Goal: Information Seeking & Learning: Learn about a topic

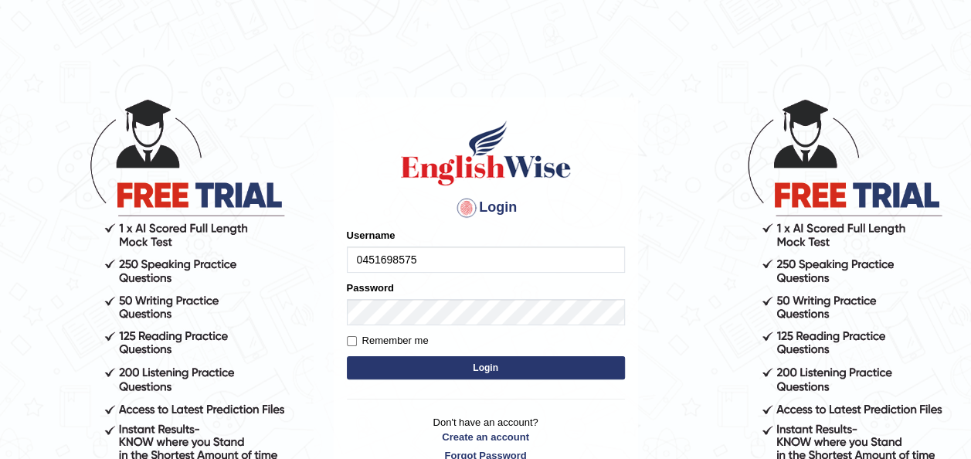
type input "0451698575"
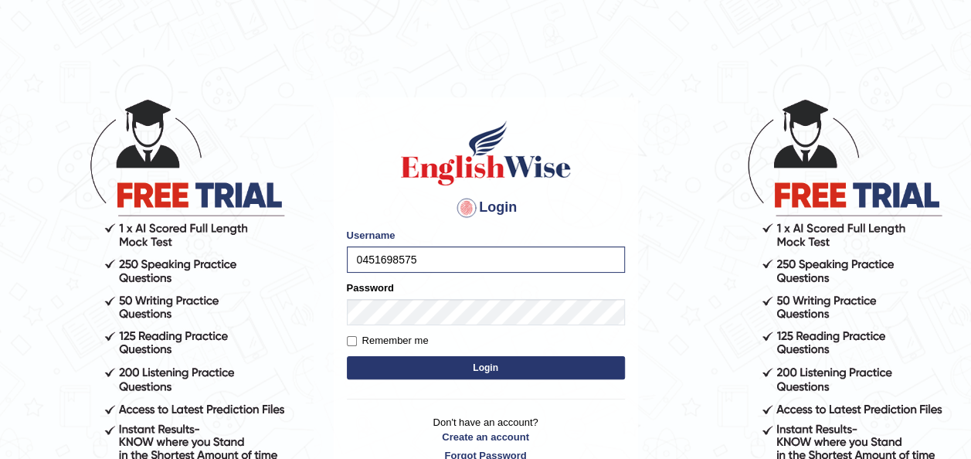
click at [399, 334] on label "Remember me" at bounding box center [388, 340] width 82 height 15
click at [357, 336] on input "Remember me" at bounding box center [352, 341] width 10 height 10
checkbox input "true"
click at [416, 362] on button "Login" at bounding box center [486, 367] width 278 height 23
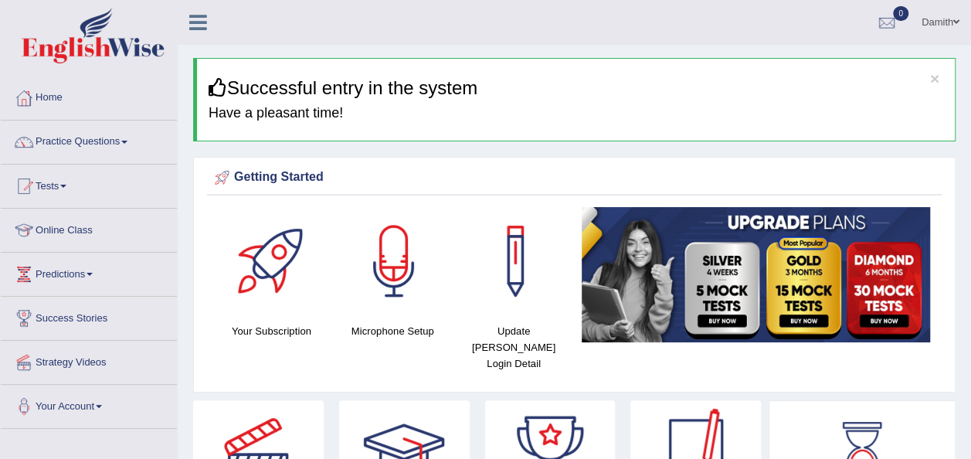
click at [595, 358] on div "Your Subscription Microphone Setup Update Pearson Login Detail" at bounding box center [574, 295] width 735 height 177
click at [82, 243] on link "Online Class" at bounding box center [89, 228] width 176 height 39
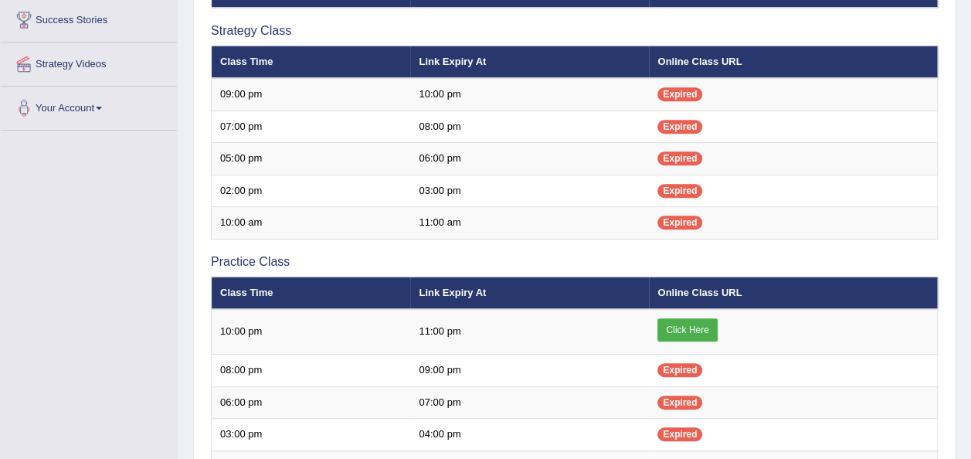
scroll to position [340, 0]
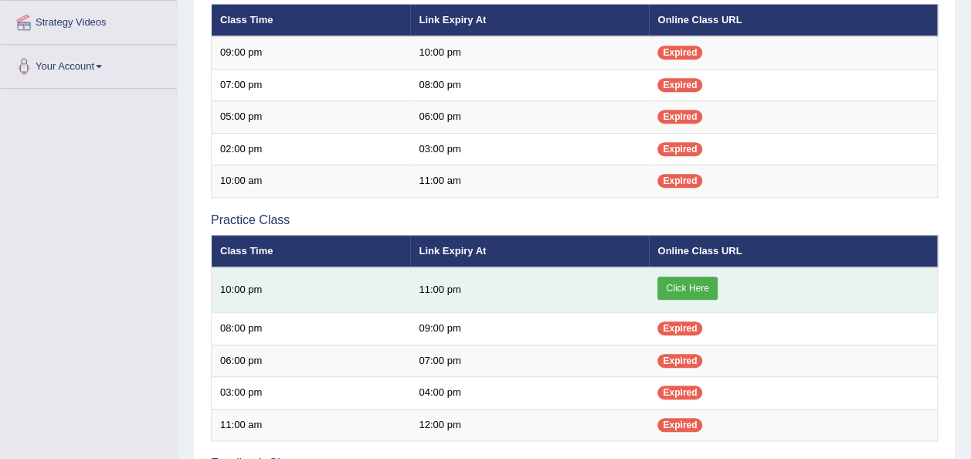
click at [669, 278] on link "Click Here" at bounding box center [686, 288] width 59 height 23
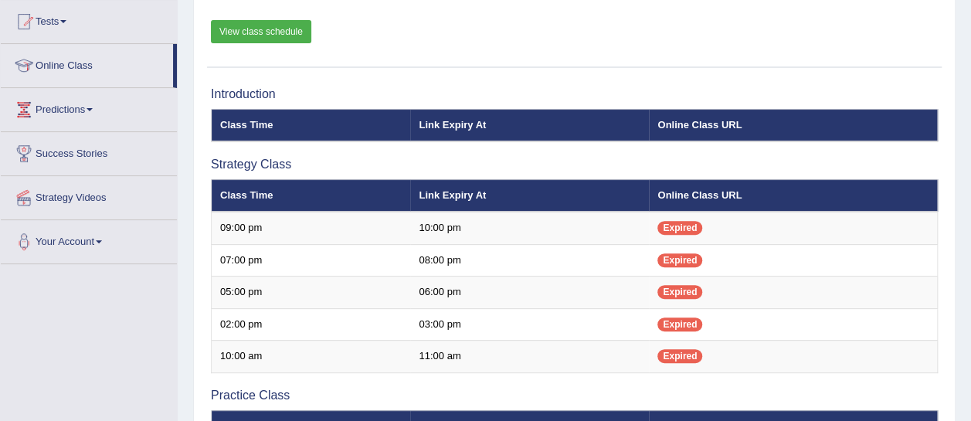
scroll to position [31, 0]
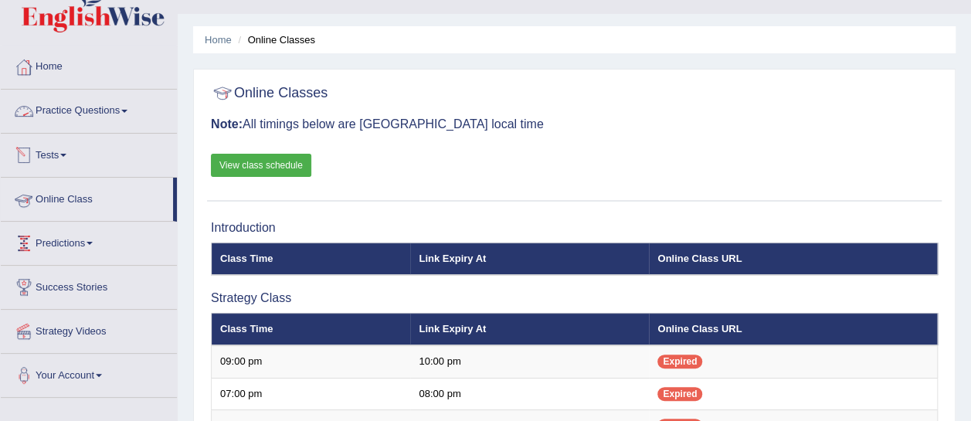
click at [90, 100] on link "Practice Questions" at bounding box center [89, 109] width 176 height 39
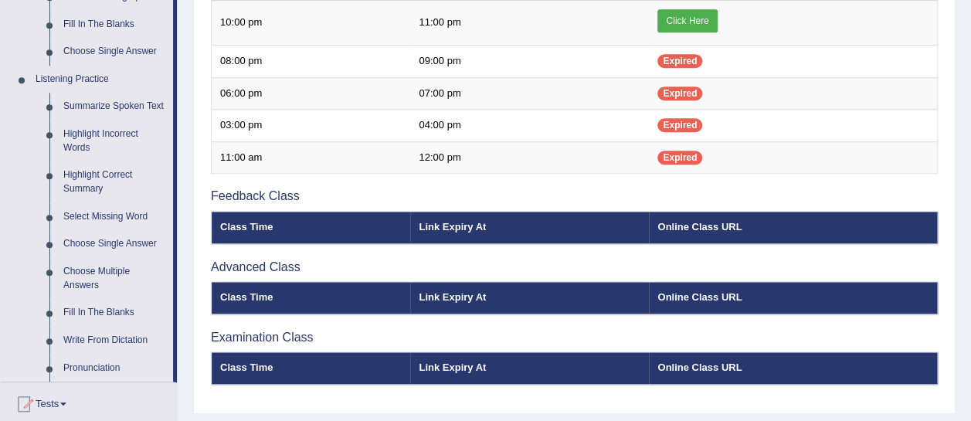
scroll to position [545, 0]
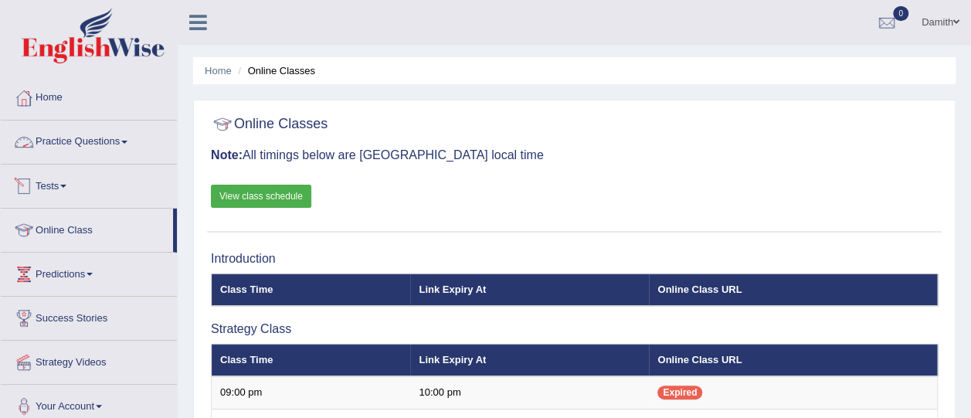
click at [117, 150] on link "Practice Questions" at bounding box center [89, 140] width 176 height 39
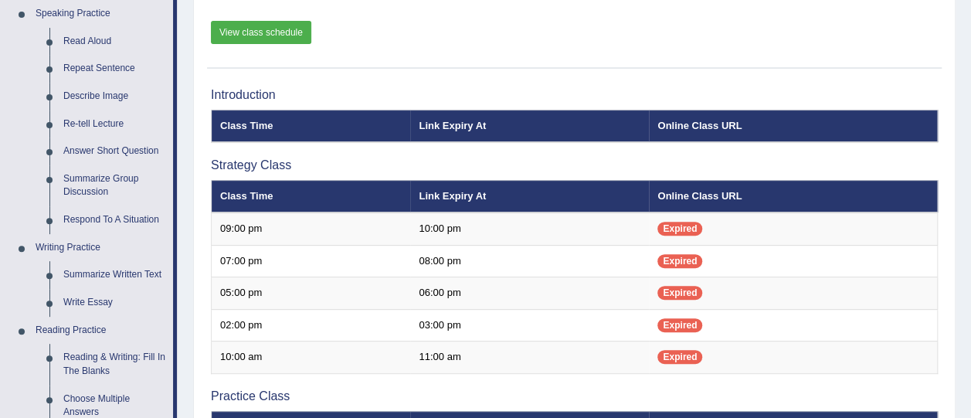
scroll to position [154, 0]
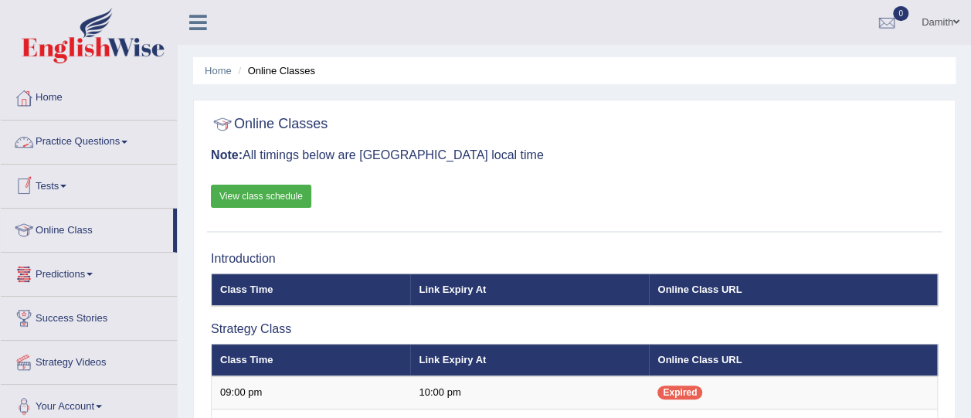
click at [65, 137] on link "Practice Questions" at bounding box center [89, 140] width 176 height 39
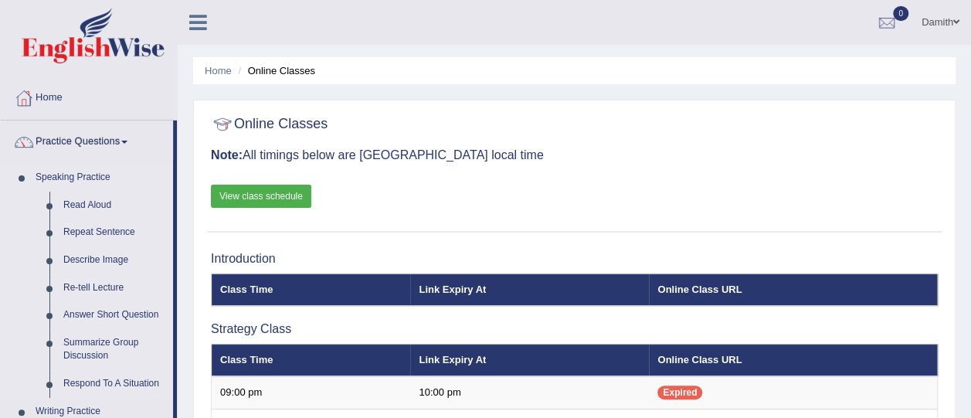
click at [63, 177] on link "Speaking Practice" at bounding box center [101, 178] width 144 height 28
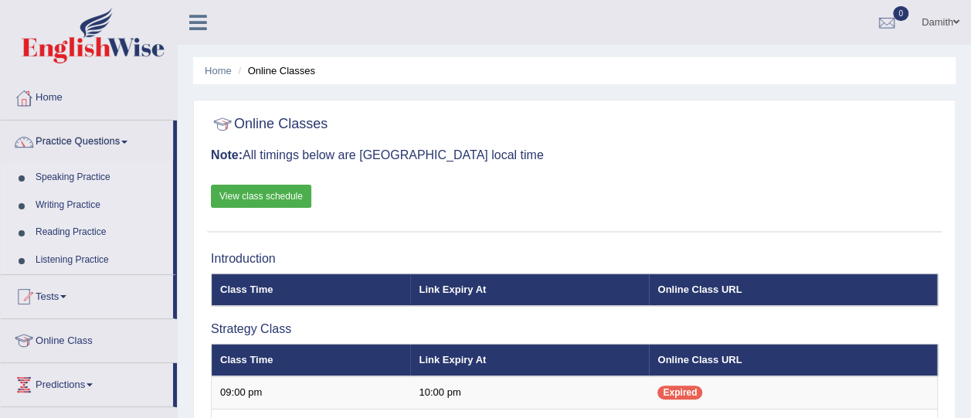
click at [79, 177] on link "Speaking Practice" at bounding box center [101, 178] width 144 height 28
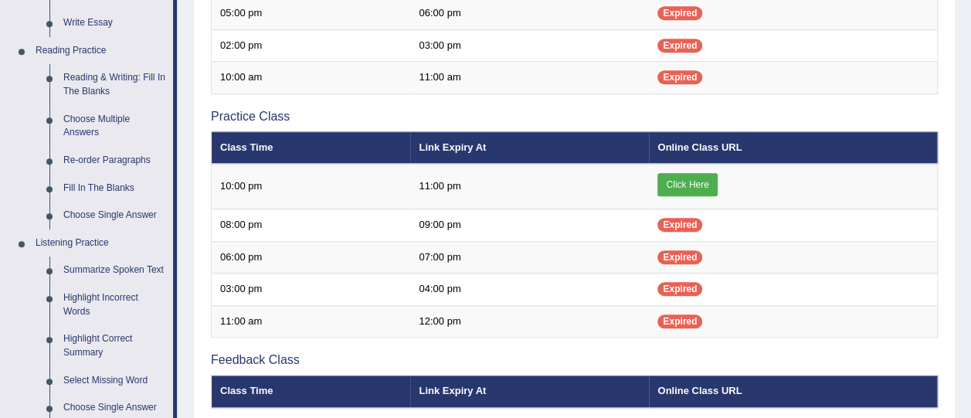
scroll to position [453, 0]
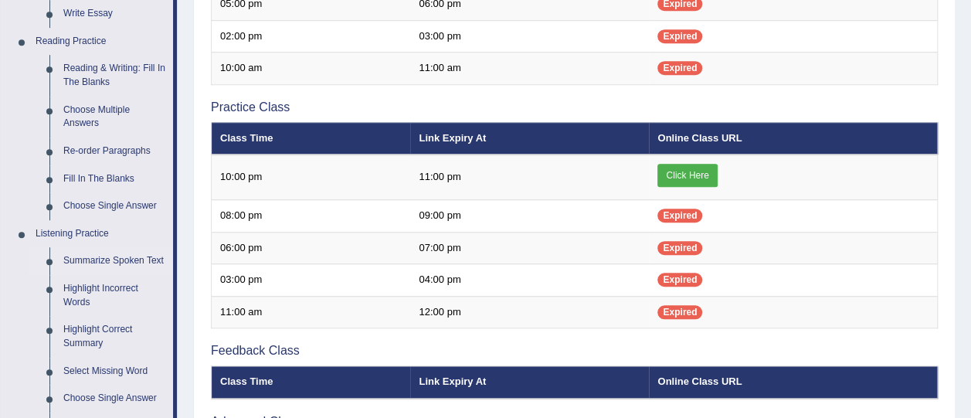
click at [93, 266] on link "Summarize Spoken Text" at bounding box center [114, 261] width 117 height 28
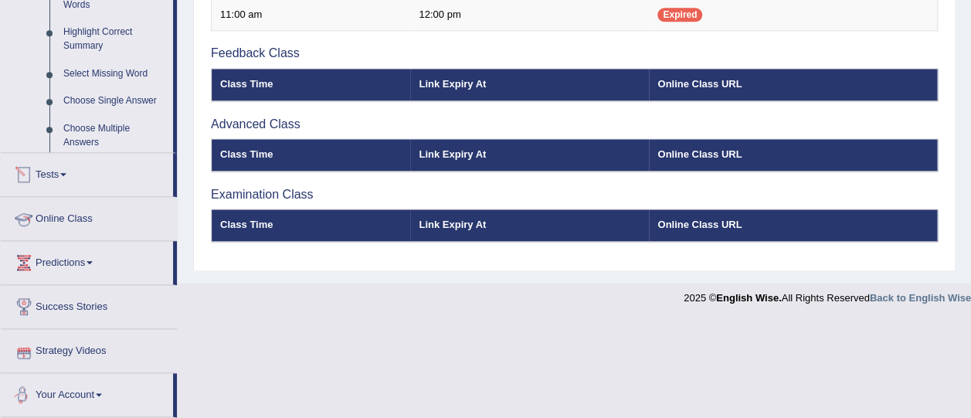
scroll to position [692, 0]
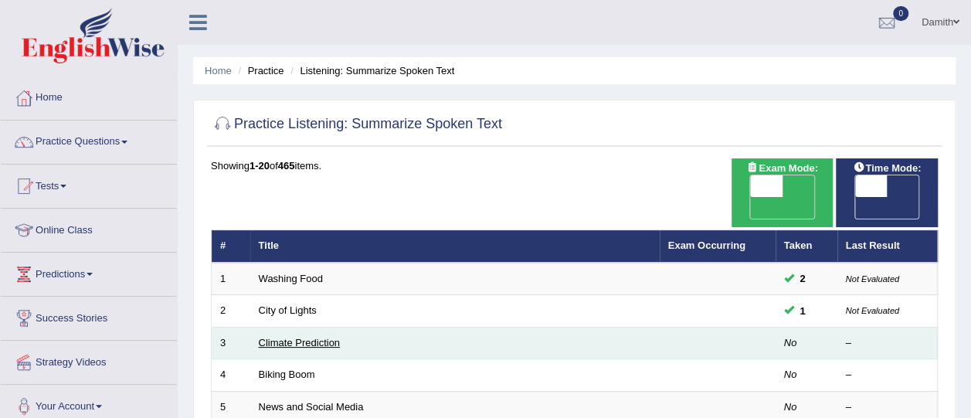
click at [286, 337] on link "Climate Prediction" at bounding box center [300, 343] width 82 height 12
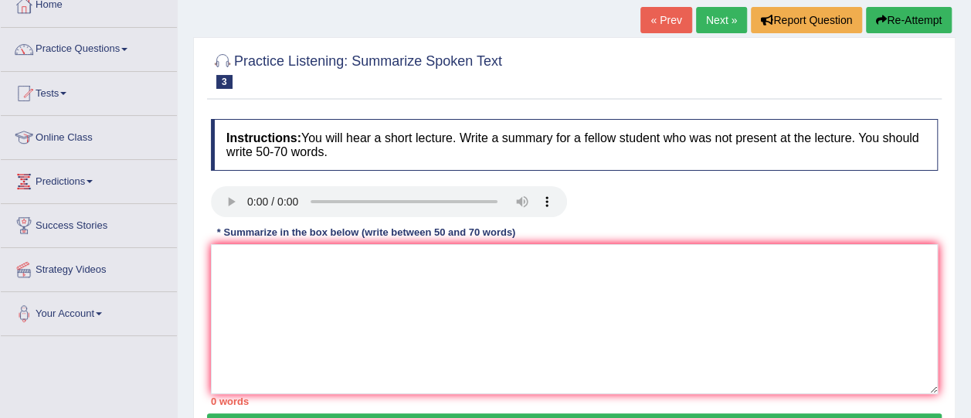
scroll to position [124, 0]
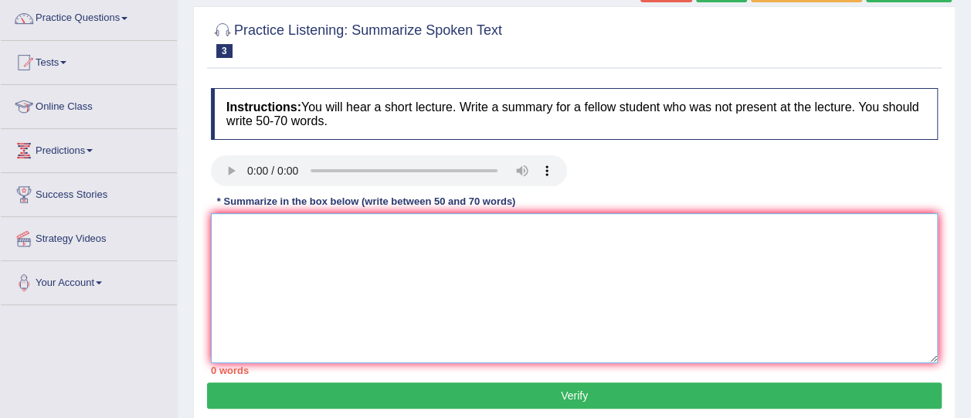
click at [412, 243] on textarea at bounding box center [574, 288] width 727 height 150
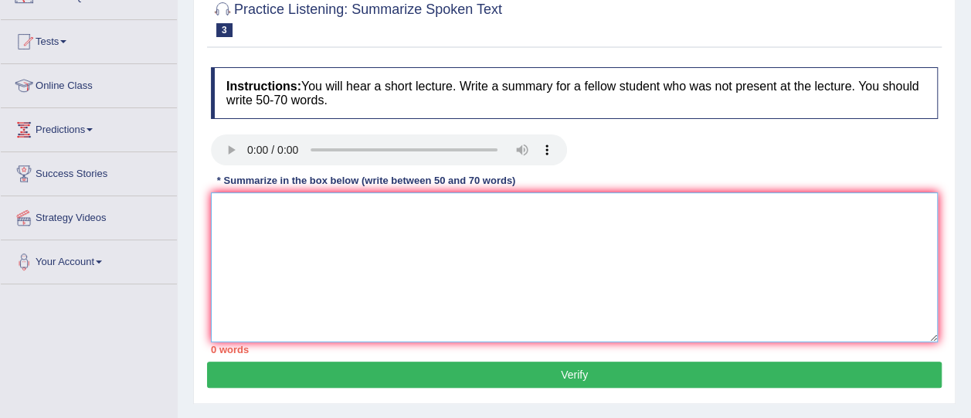
scroll to position [154, 0]
